Goal: Task Accomplishment & Management: Manage account settings

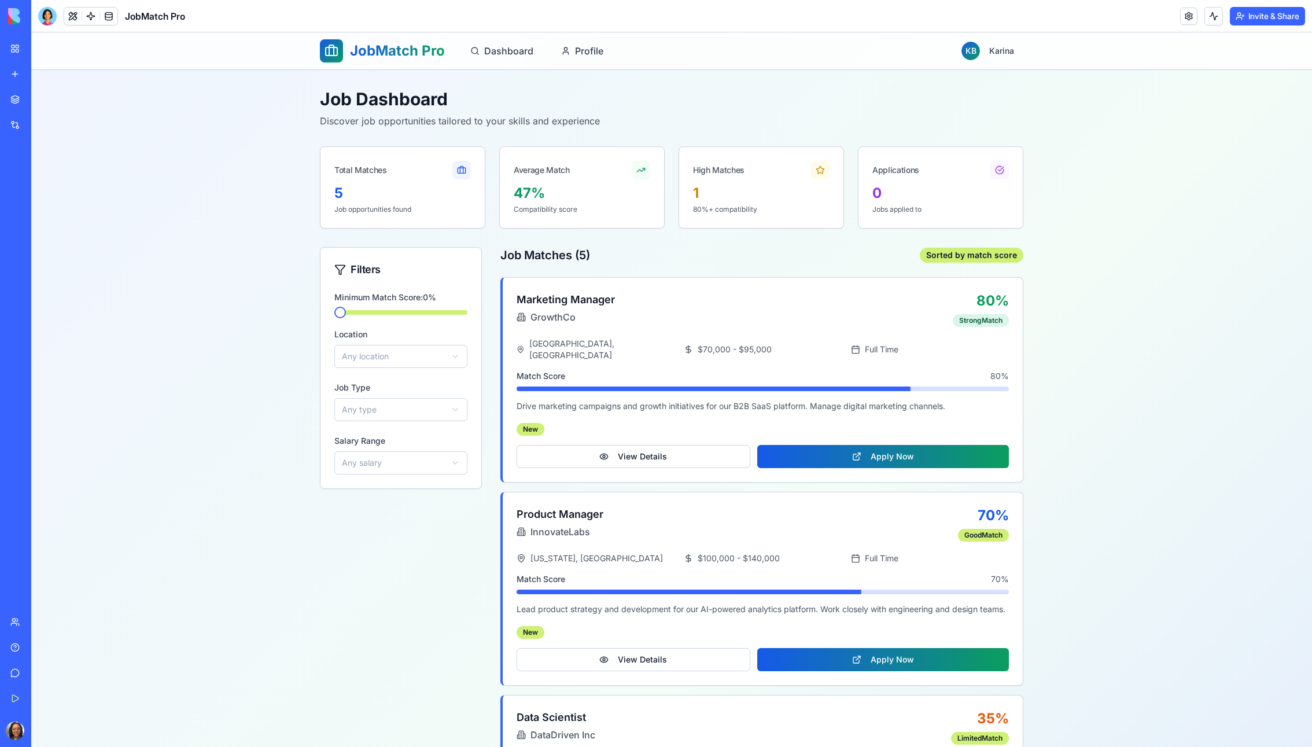
click at [17, 45] on link "My Workspace" at bounding box center [26, 48] width 46 height 23
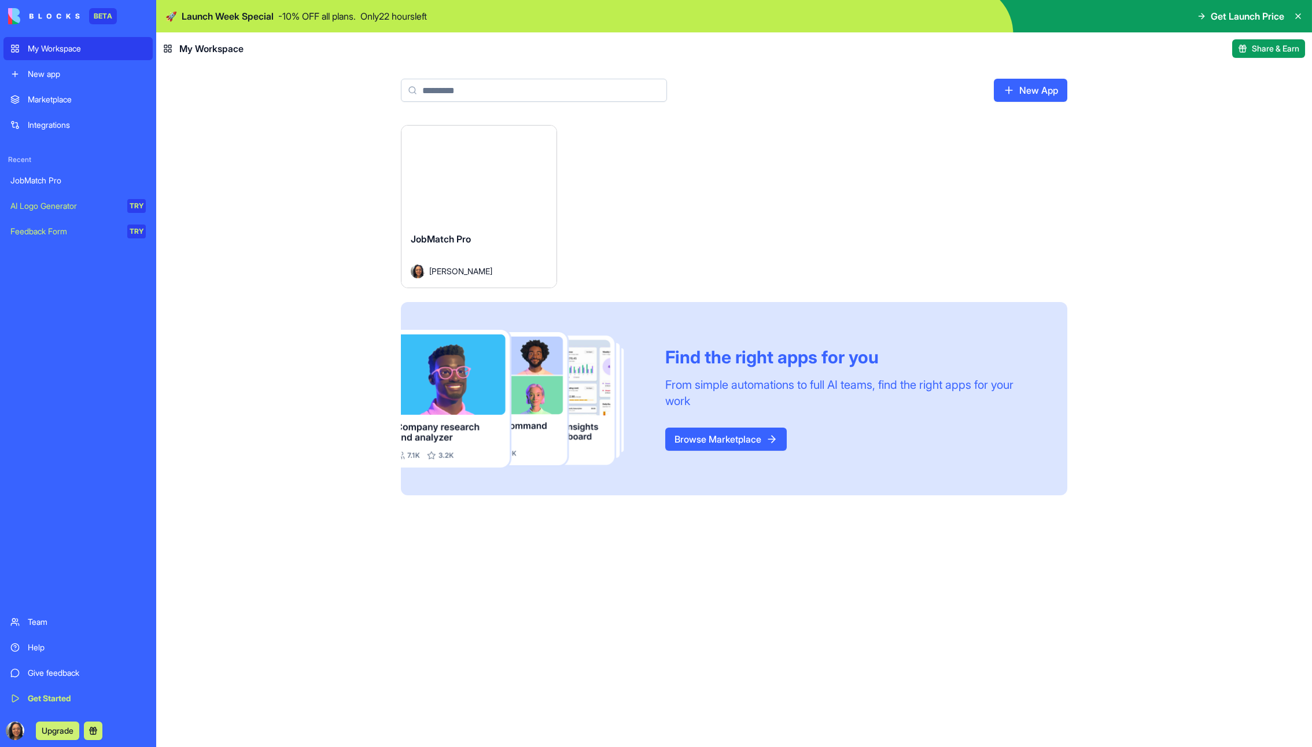
click at [469, 179] on button "Launch" at bounding box center [479, 174] width 87 height 23
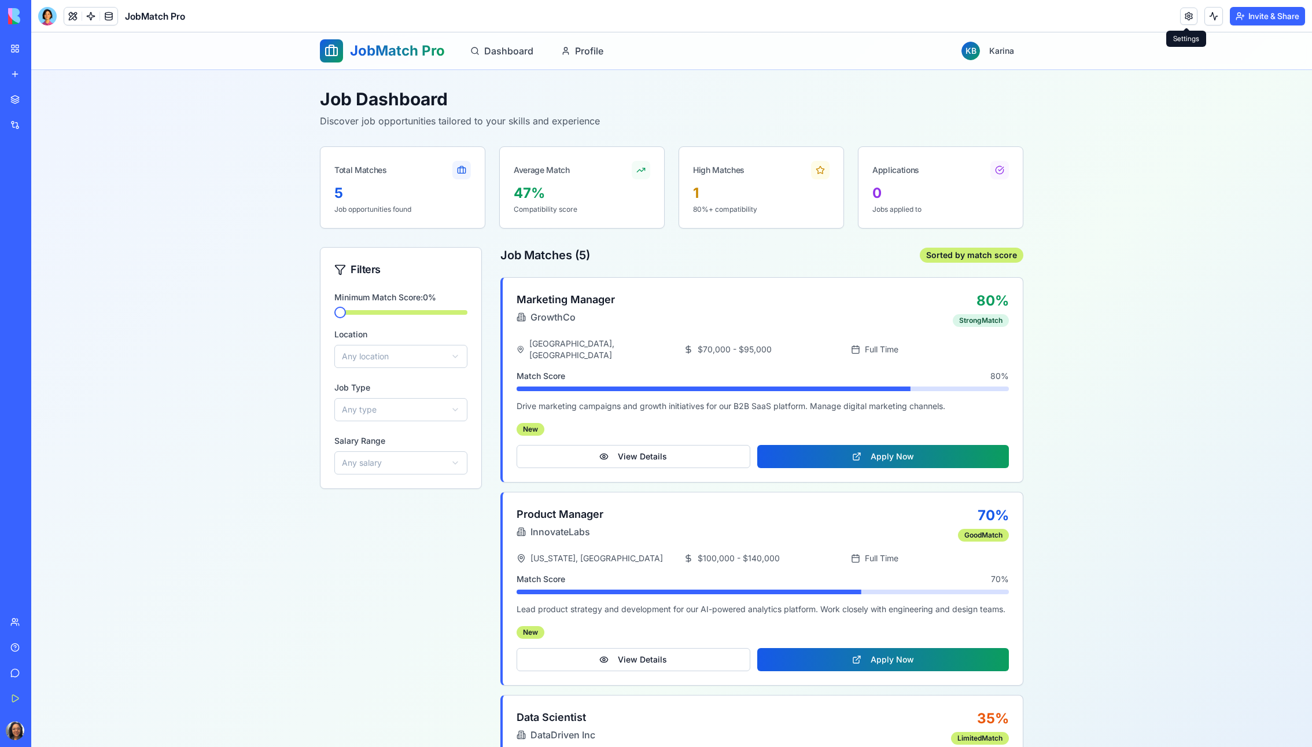
click at [1192, 14] on link at bounding box center [1188, 16] width 17 height 17
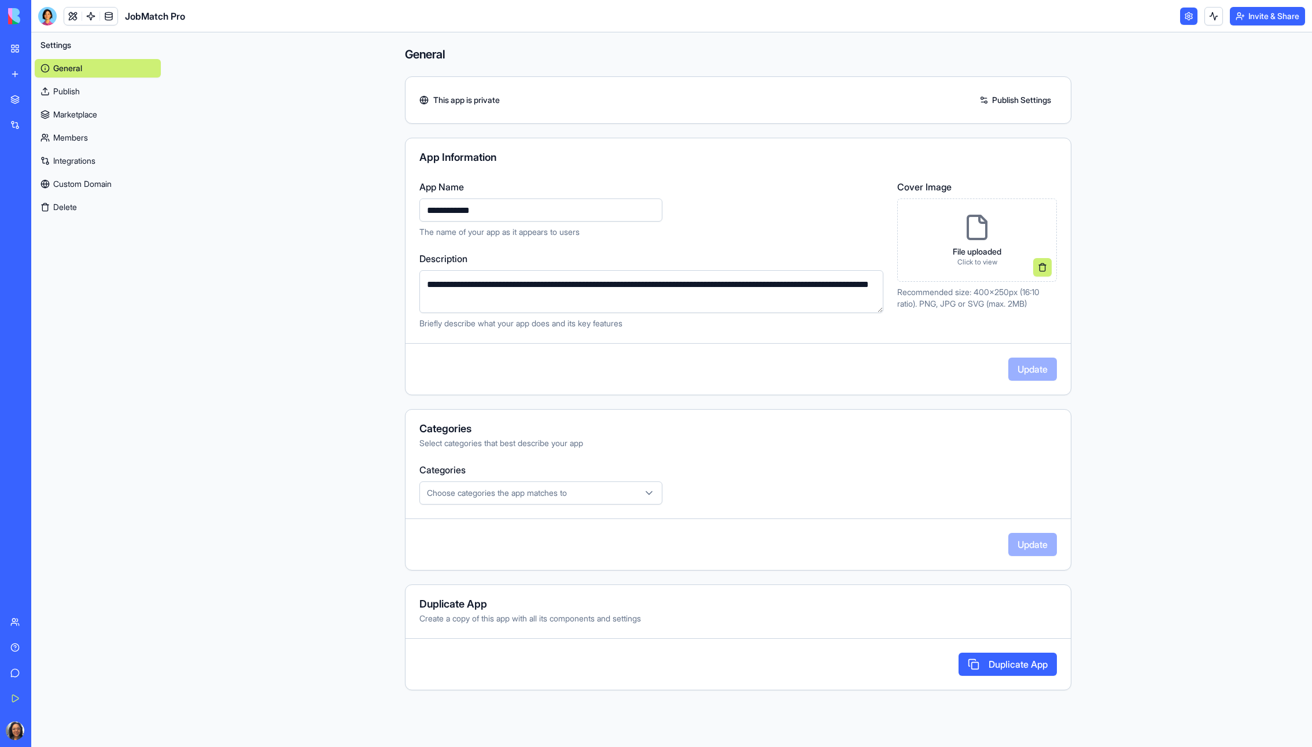
click at [61, 89] on link "Publish" at bounding box center [98, 91] width 126 height 19
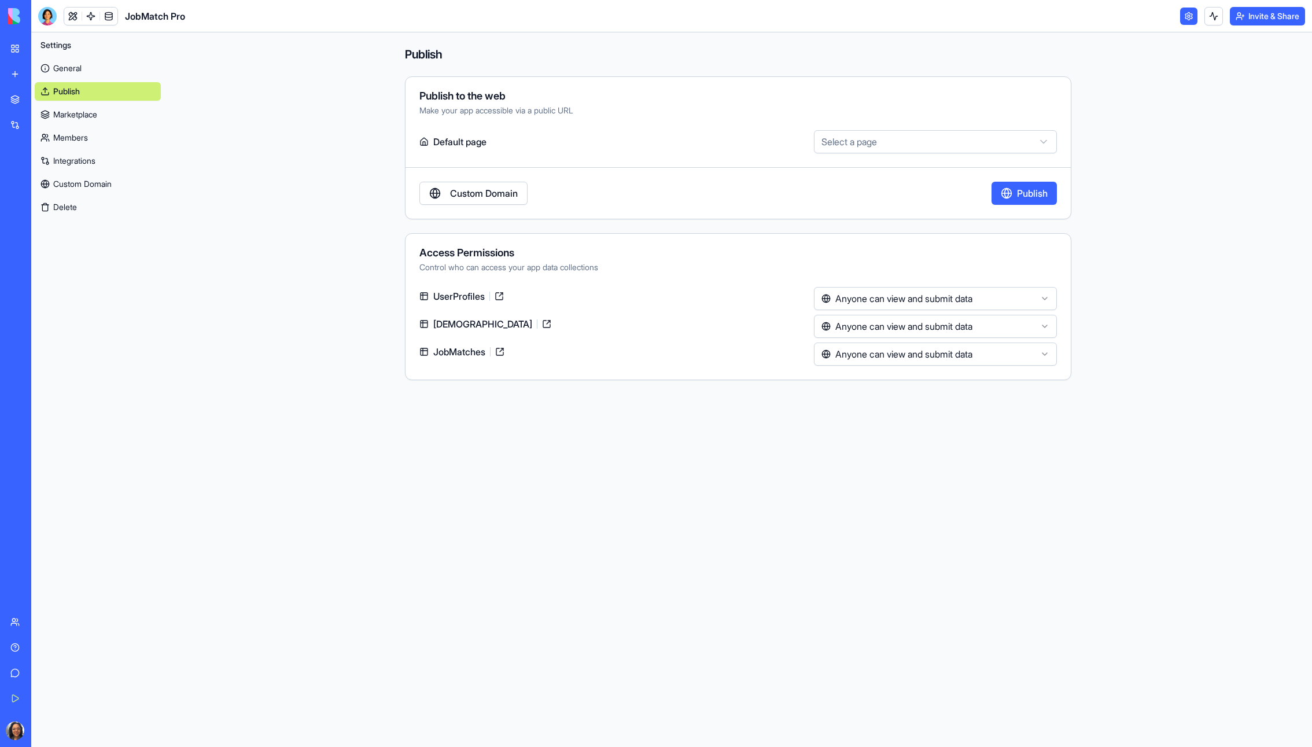
click at [81, 122] on link "Marketplace" at bounding box center [98, 114] width 126 height 19
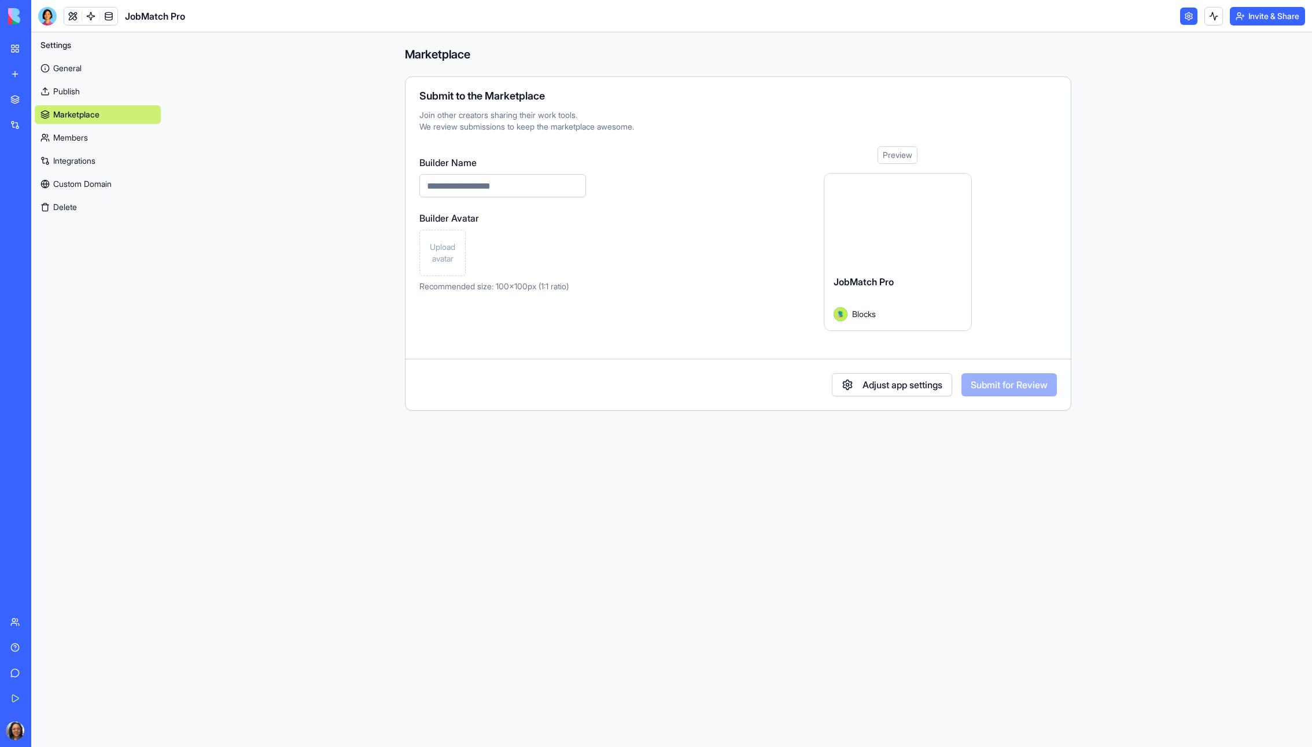
click at [75, 138] on link "Members" at bounding box center [98, 137] width 126 height 19
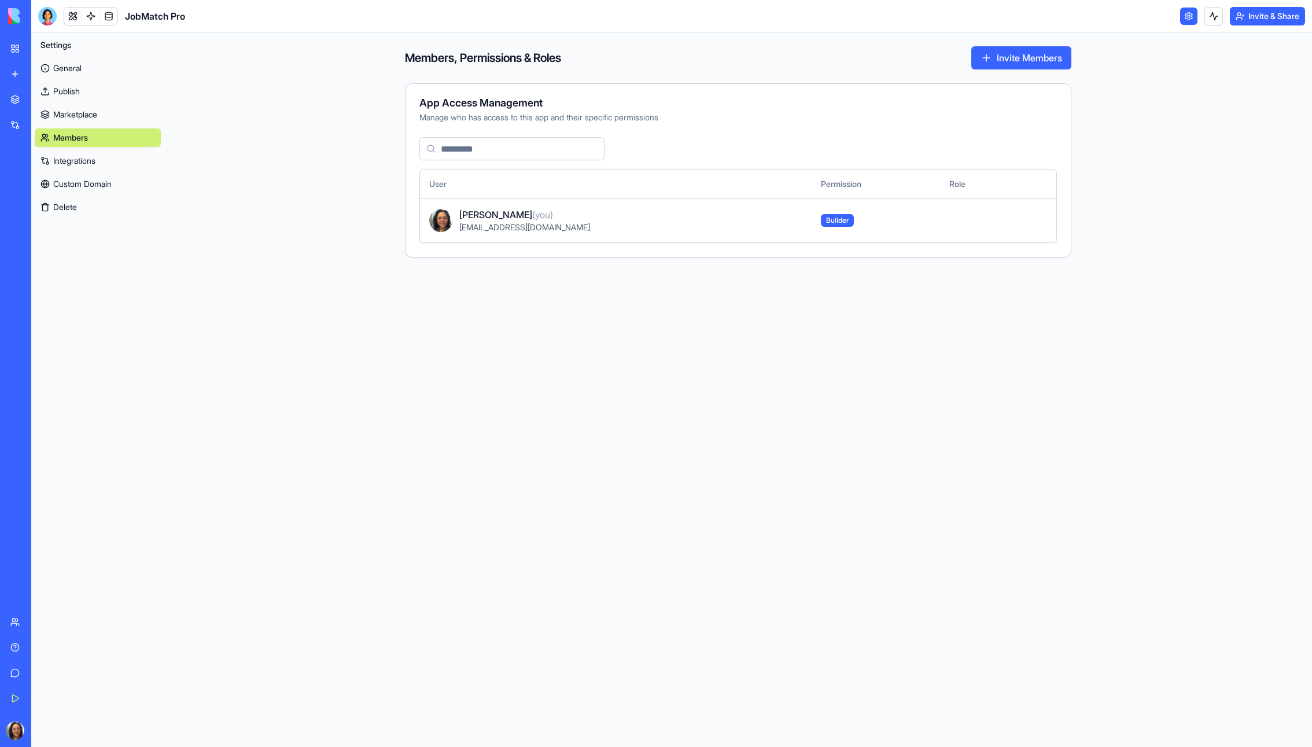
click at [86, 161] on link "Integrations" at bounding box center [98, 161] width 126 height 19
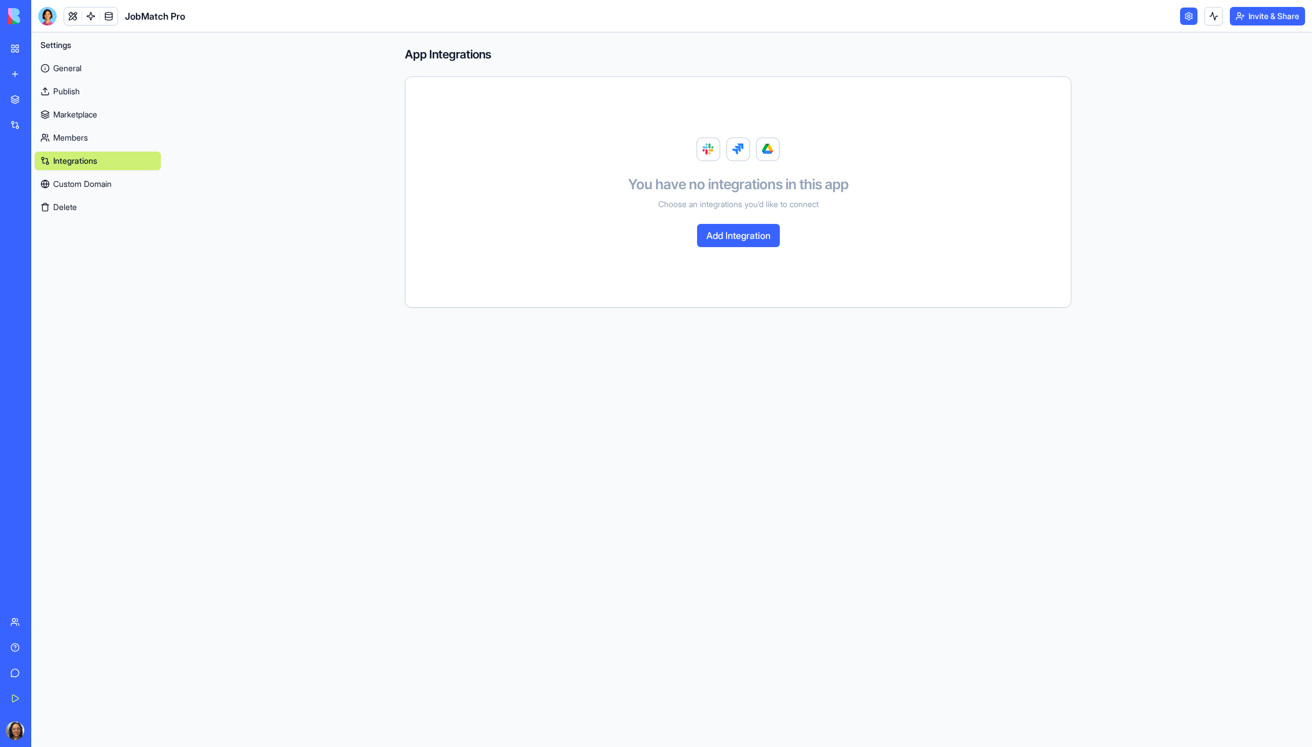
click at [749, 238] on button "Add Integration" at bounding box center [738, 235] width 83 height 23
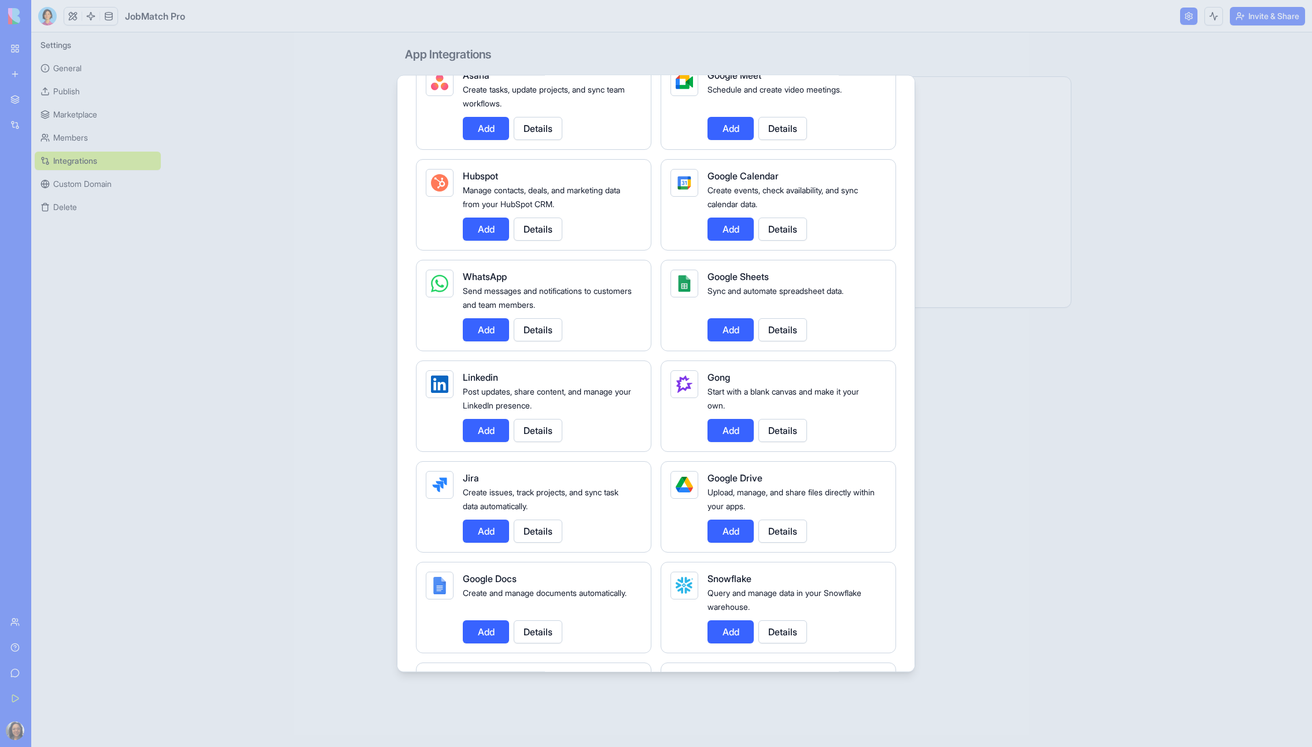
scroll to position [421, 0]
click at [742, 329] on button "Add" at bounding box center [731, 329] width 46 height 23
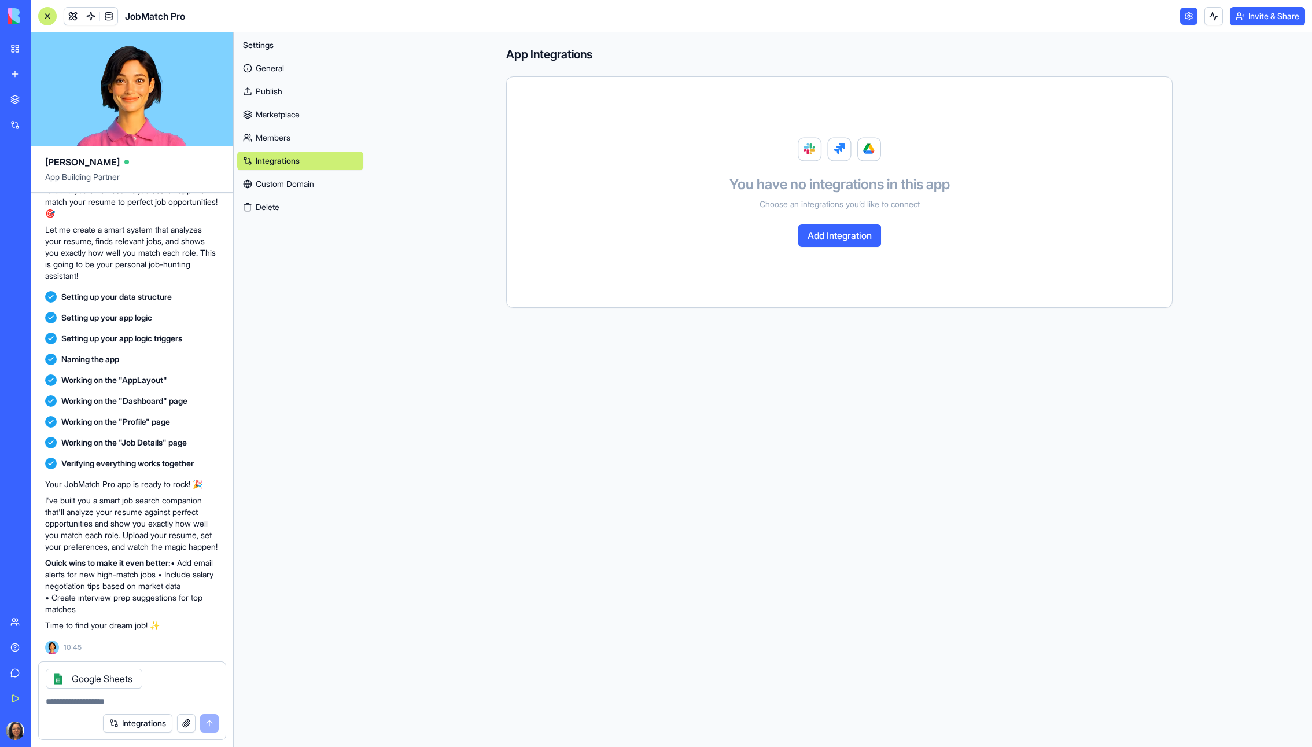
click at [40, 13] on div at bounding box center [47, 16] width 19 height 19
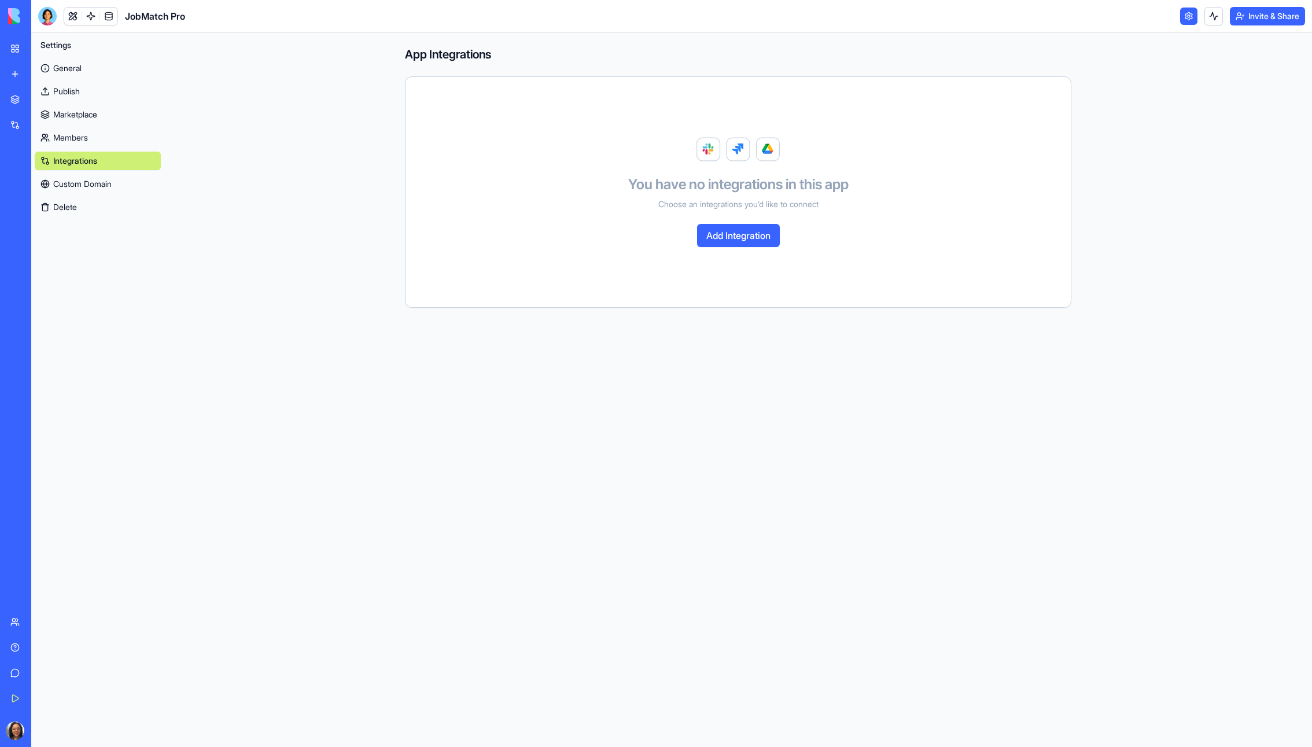
click at [84, 67] on link "General" at bounding box center [98, 68] width 126 height 19
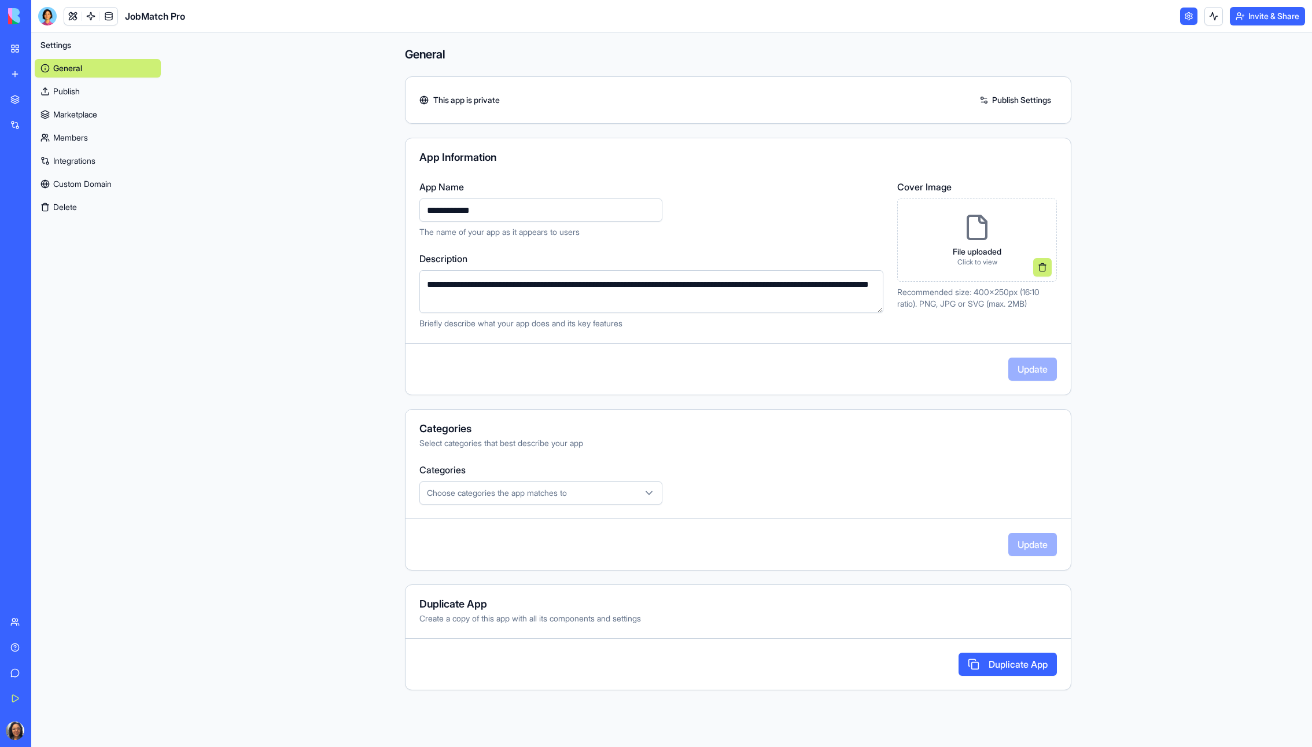
drag, startPoint x: 19, startPoint y: 49, endPoint x: 30, endPoint y: 50, distance: 11.1
click at [19, 49] on link "My Workspace" at bounding box center [26, 48] width 46 height 23
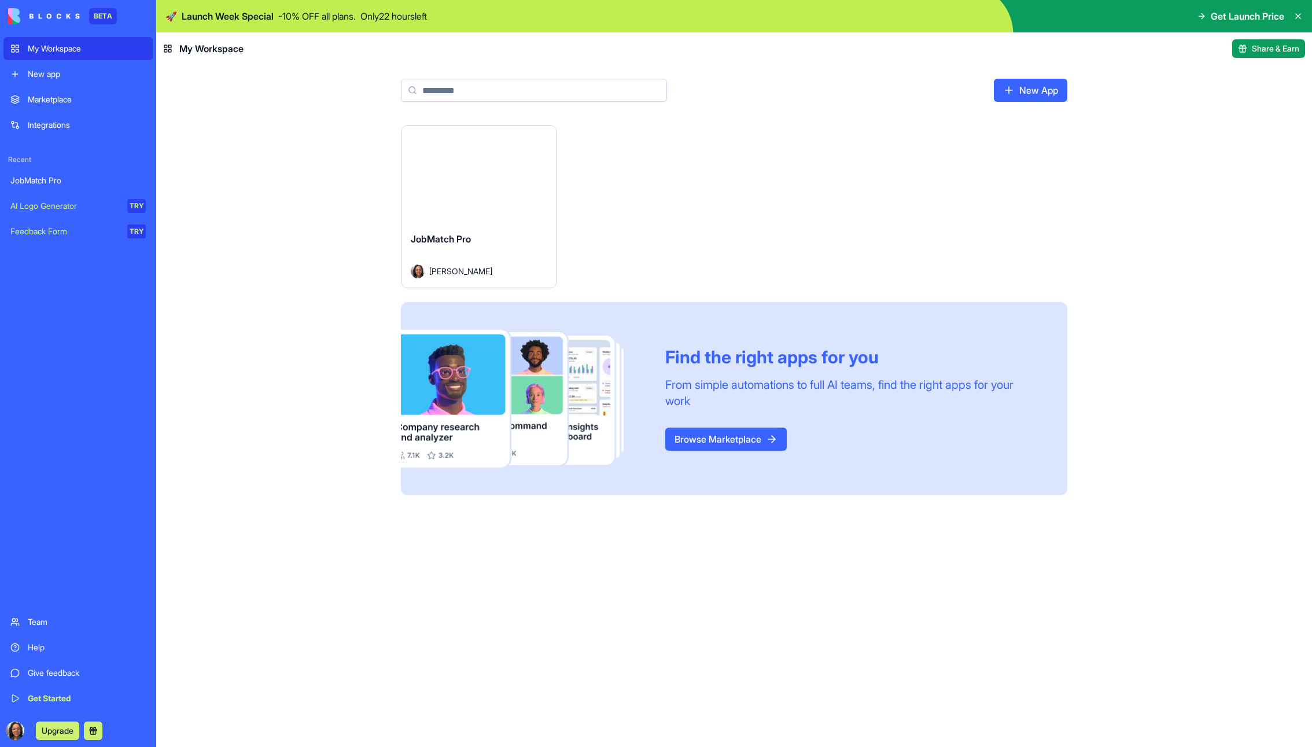
click at [43, 49] on div "My Workspace" at bounding box center [87, 49] width 118 height 12
click at [471, 179] on button "Launch" at bounding box center [479, 174] width 87 height 23
